Goal: Transaction & Acquisition: Download file/media

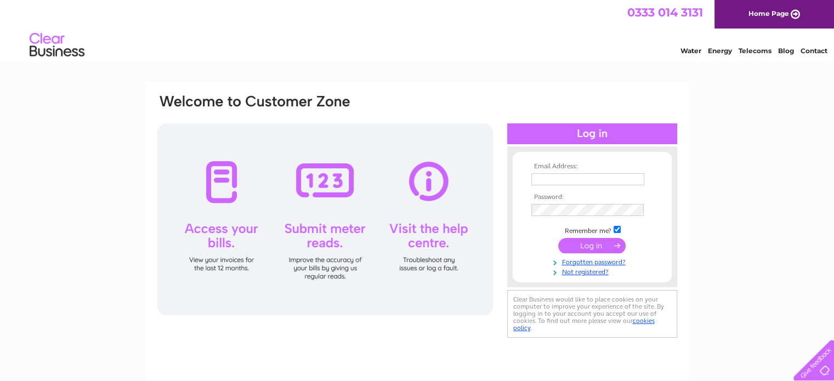
type input "Broughton_news@hotmail.co.uk"
click at [592, 245] on input "submit" at bounding box center [591, 245] width 67 height 15
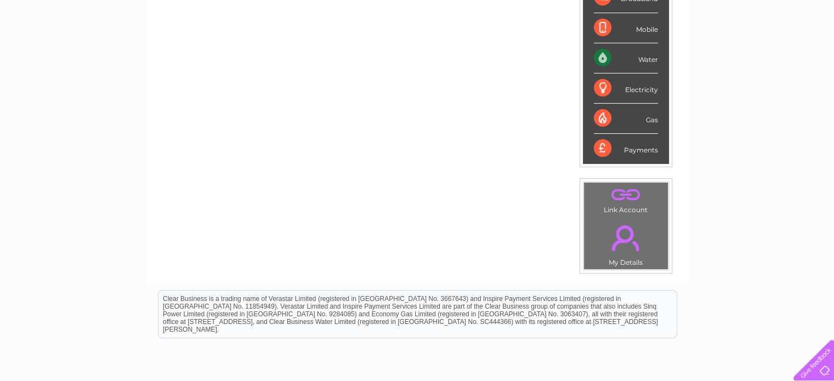
scroll to position [292, 0]
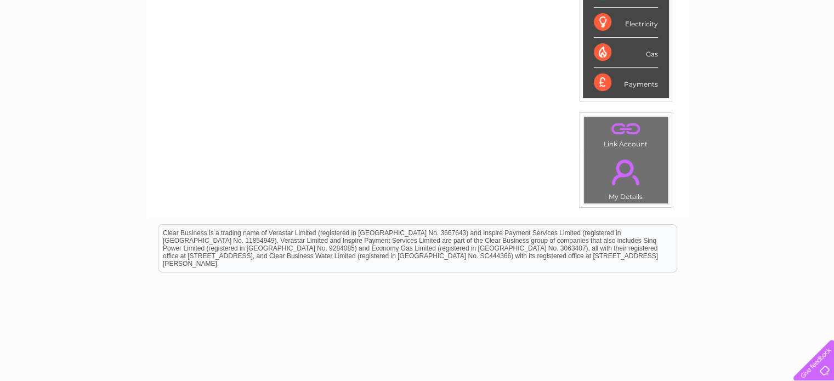
click at [642, 82] on div "Payments" at bounding box center [626, 83] width 64 height 30
click at [619, 82] on div "Payments" at bounding box center [626, 83] width 64 height 30
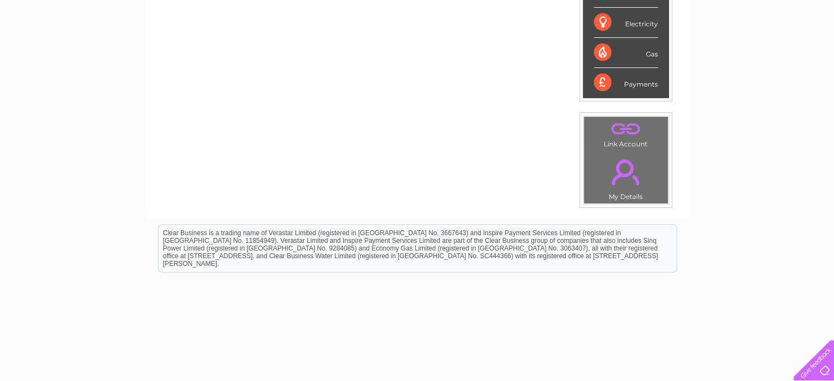
click at [619, 82] on div "Payments" at bounding box center [626, 83] width 64 height 30
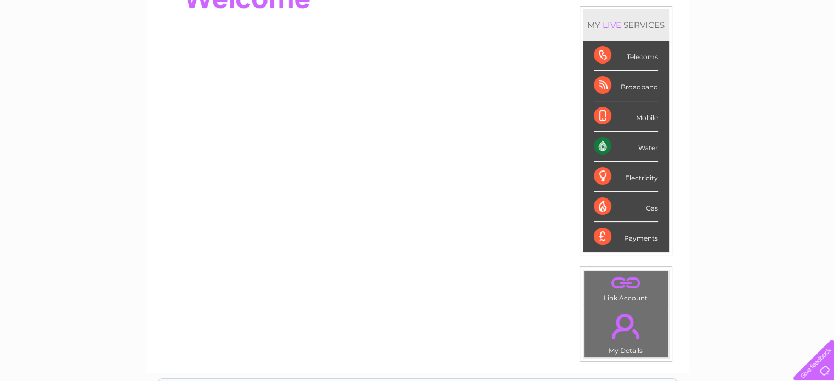
scroll to position [58, 0]
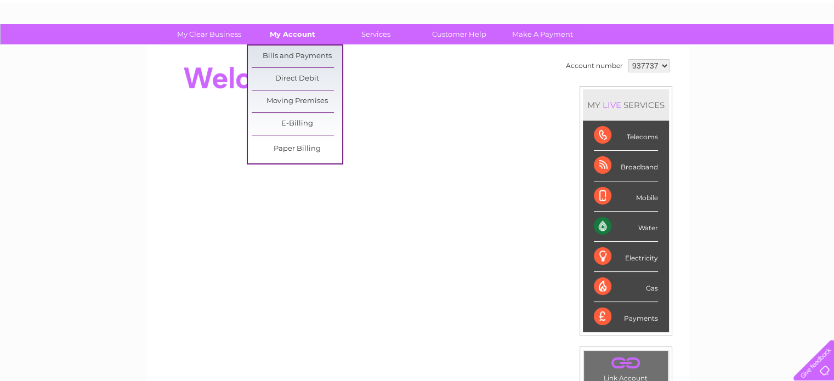
click at [290, 33] on link "My Account" at bounding box center [292, 34] width 90 height 20
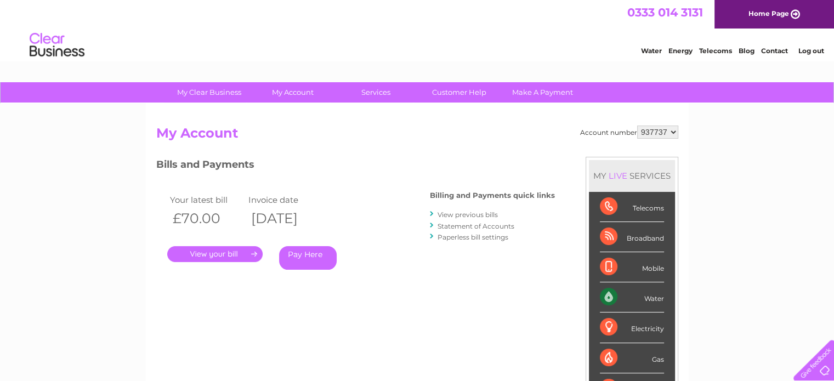
click at [472, 213] on link "View previous bills" at bounding box center [468, 215] width 60 height 8
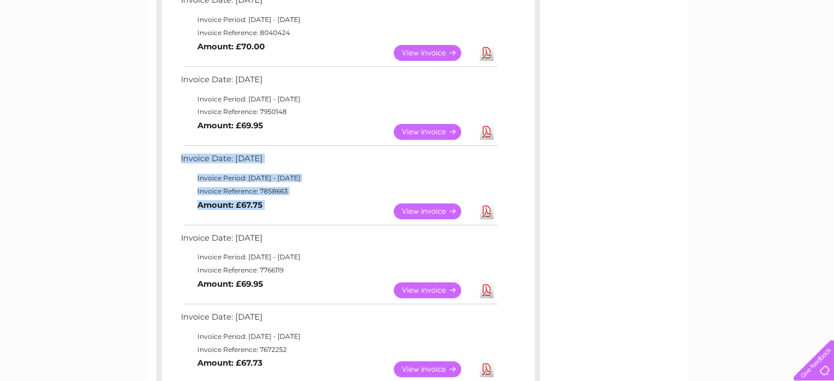
scroll to position [219, 0]
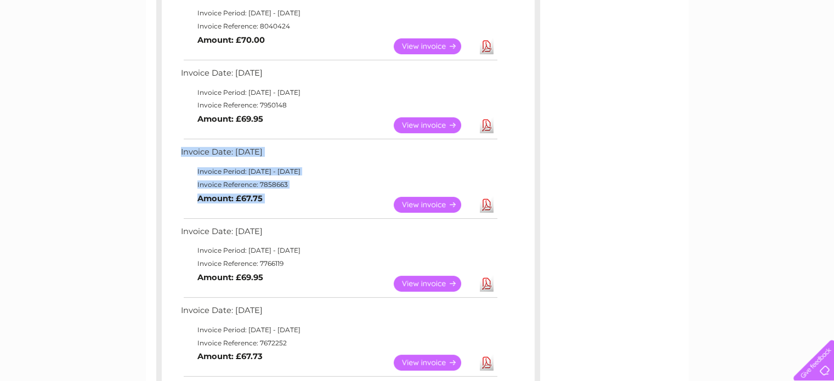
click at [487, 123] on link "Download" at bounding box center [487, 125] width 14 height 16
click at [487, 48] on link "Download" at bounding box center [487, 46] width 14 height 16
click at [483, 206] on link "Download" at bounding box center [487, 205] width 14 height 16
